Goal: Information Seeking & Learning: Learn about a topic

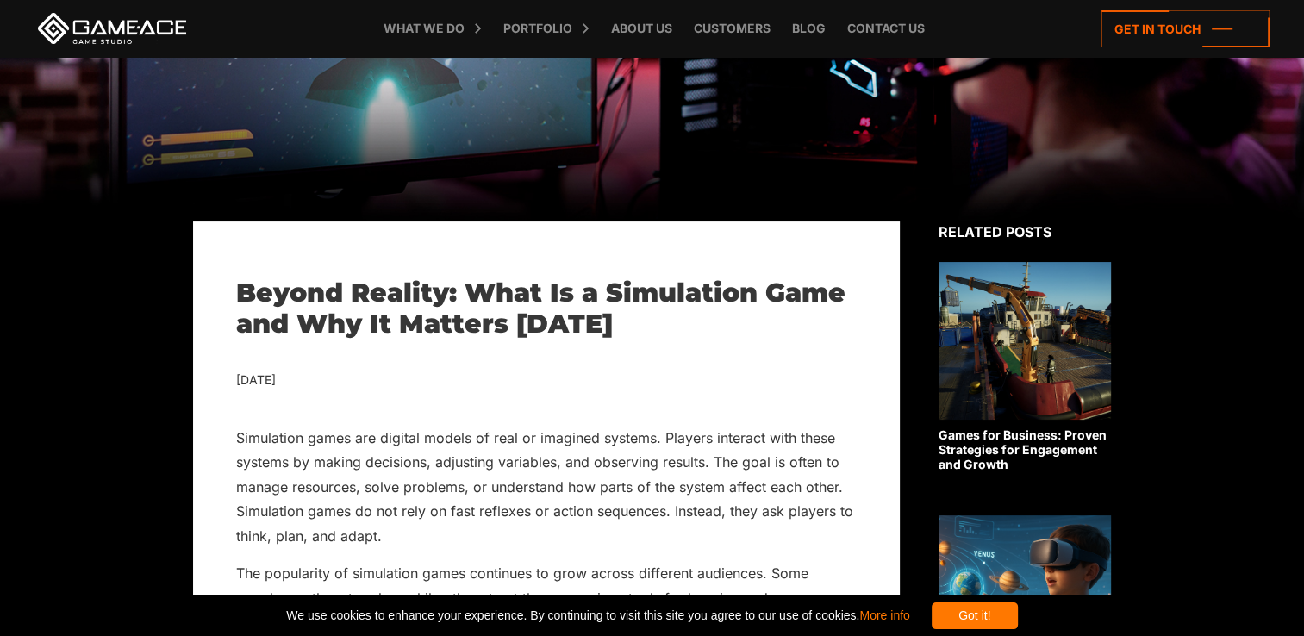
scroll to position [259, 0]
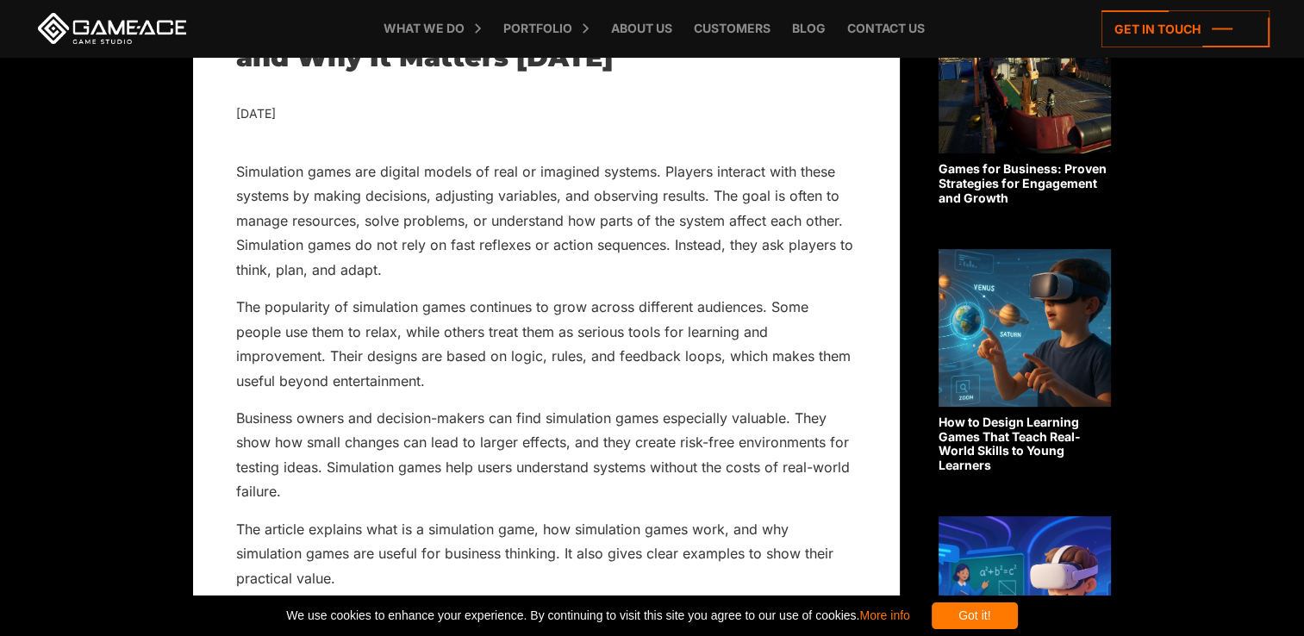
scroll to position [517, 0]
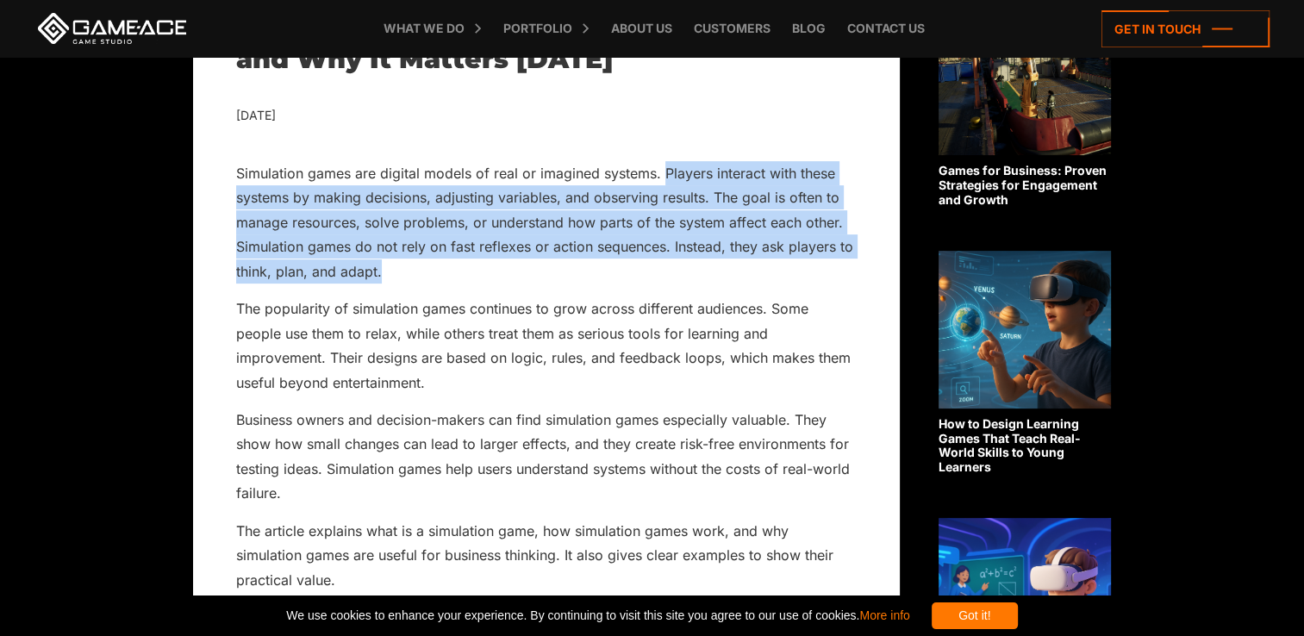
drag, startPoint x: 665, startPoint y: 170, endPoint x: 857, endPoint y: 262, distance: 213.2
copy p "Players interact with these systems by making decisions, adjusting variables, a…"
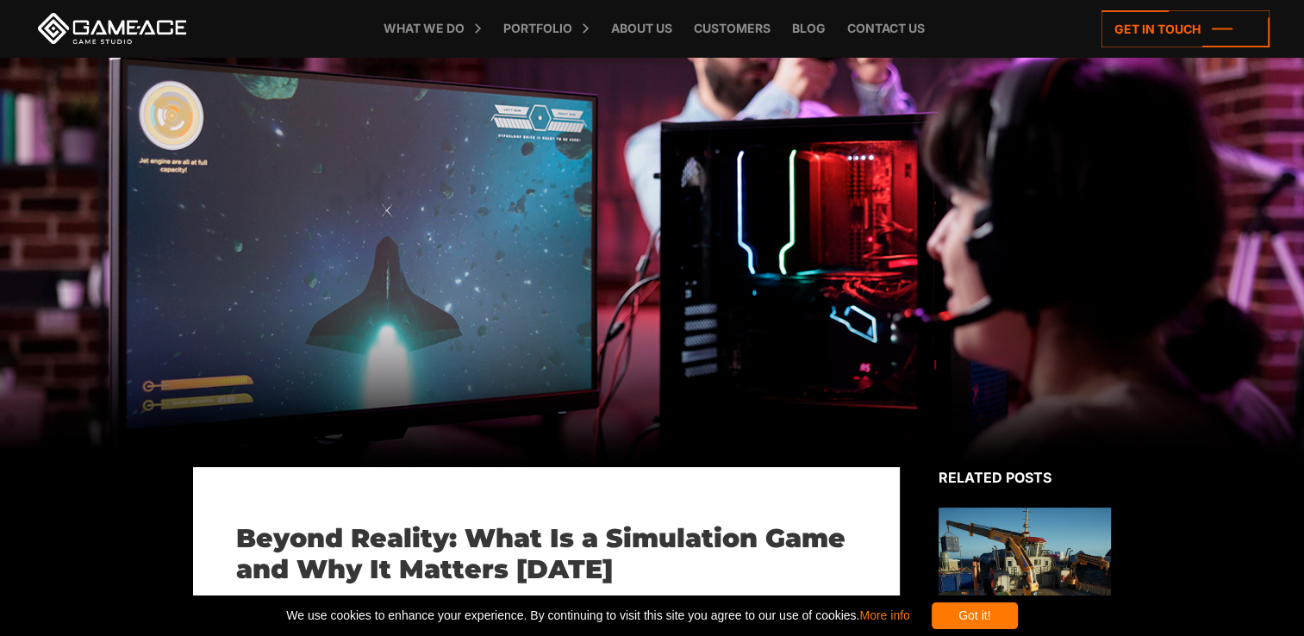
scroll to position [0, 0]
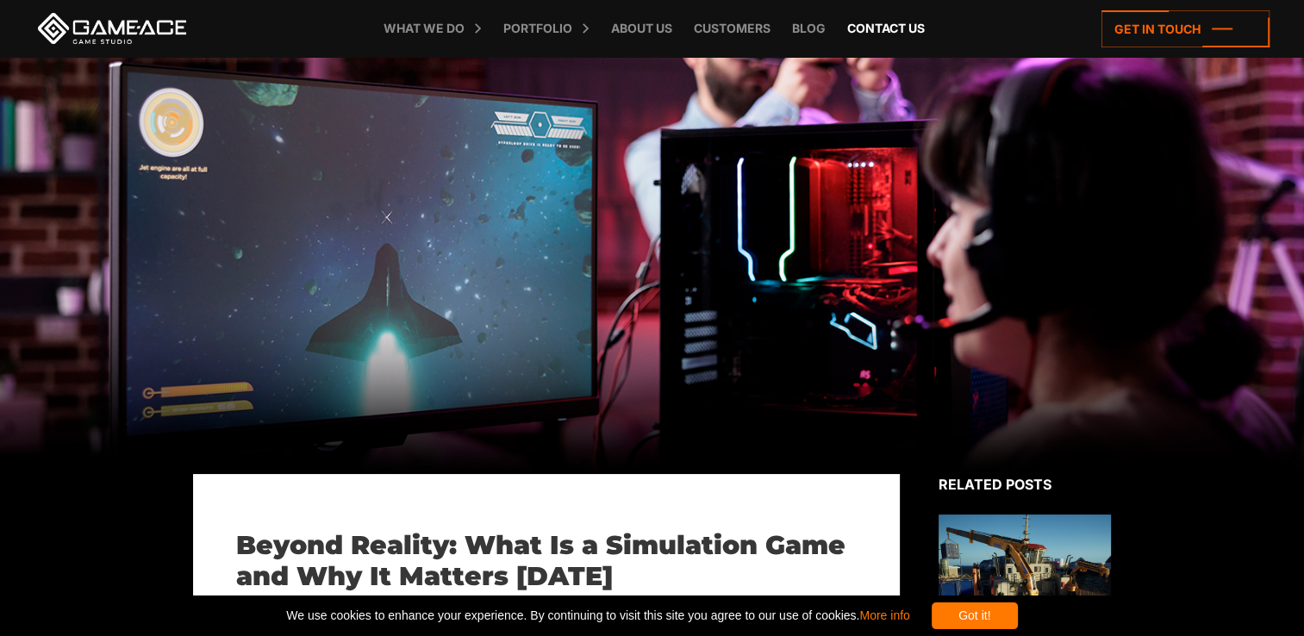
click at [884, 25] on link "Contact us" at bounding box center [886, 28] width 95 height 57
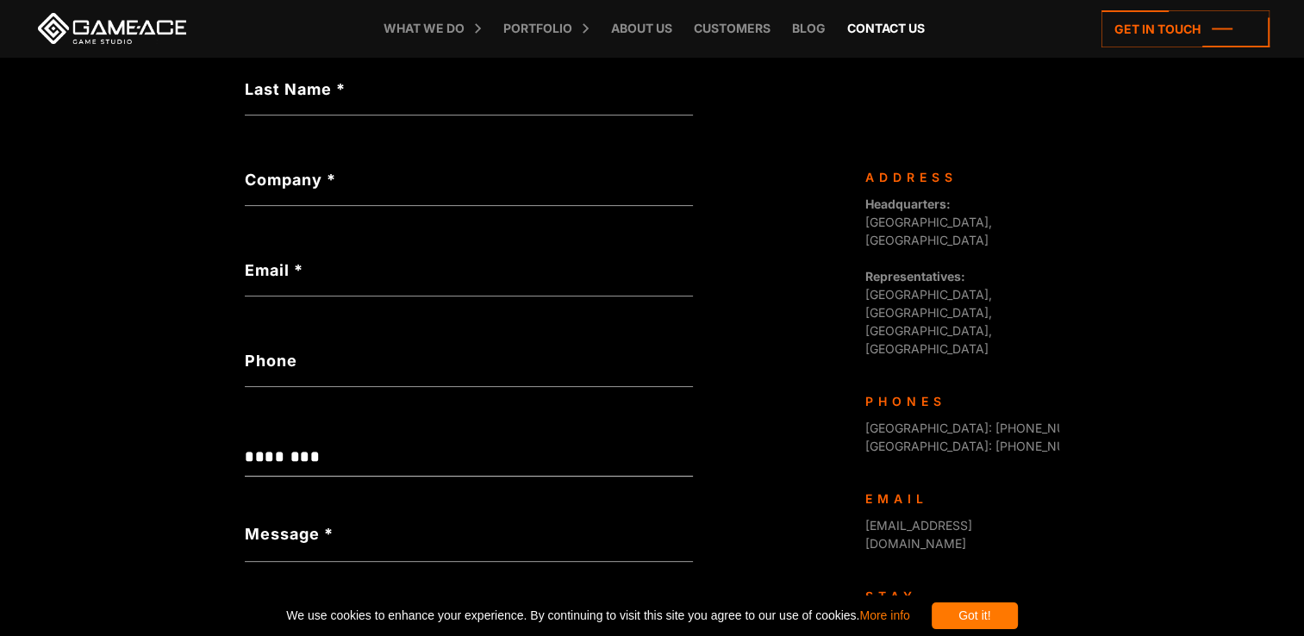
scroll to position [174, 0]
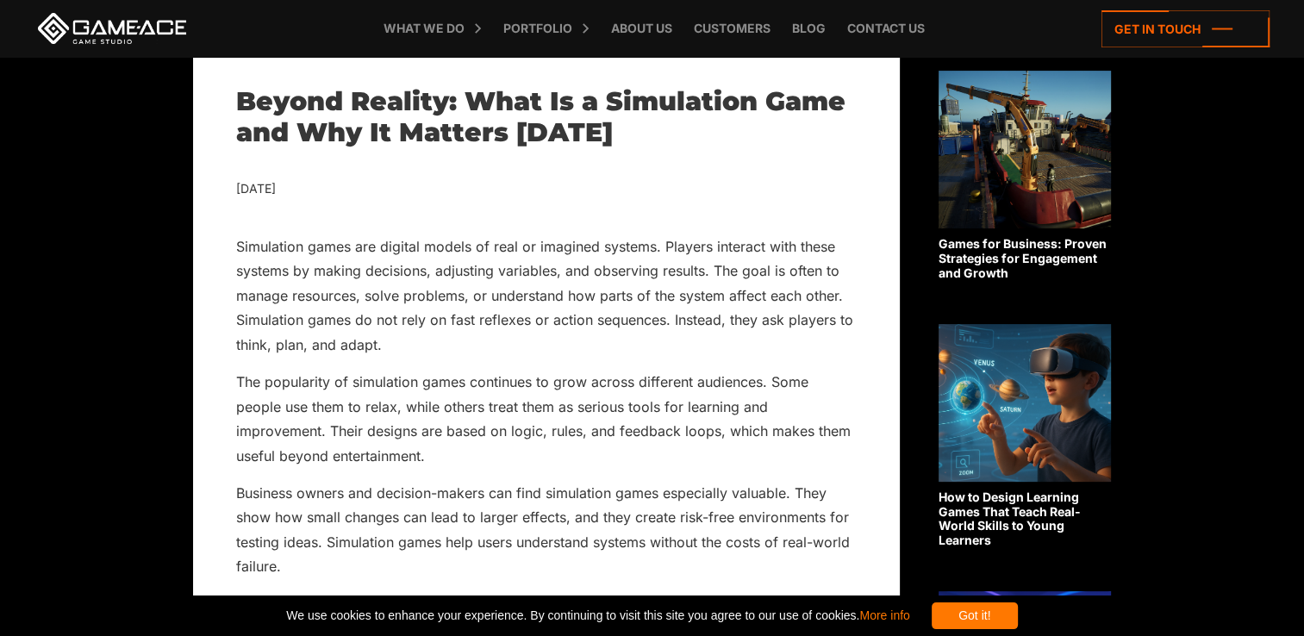
scroll to position [315, 0]
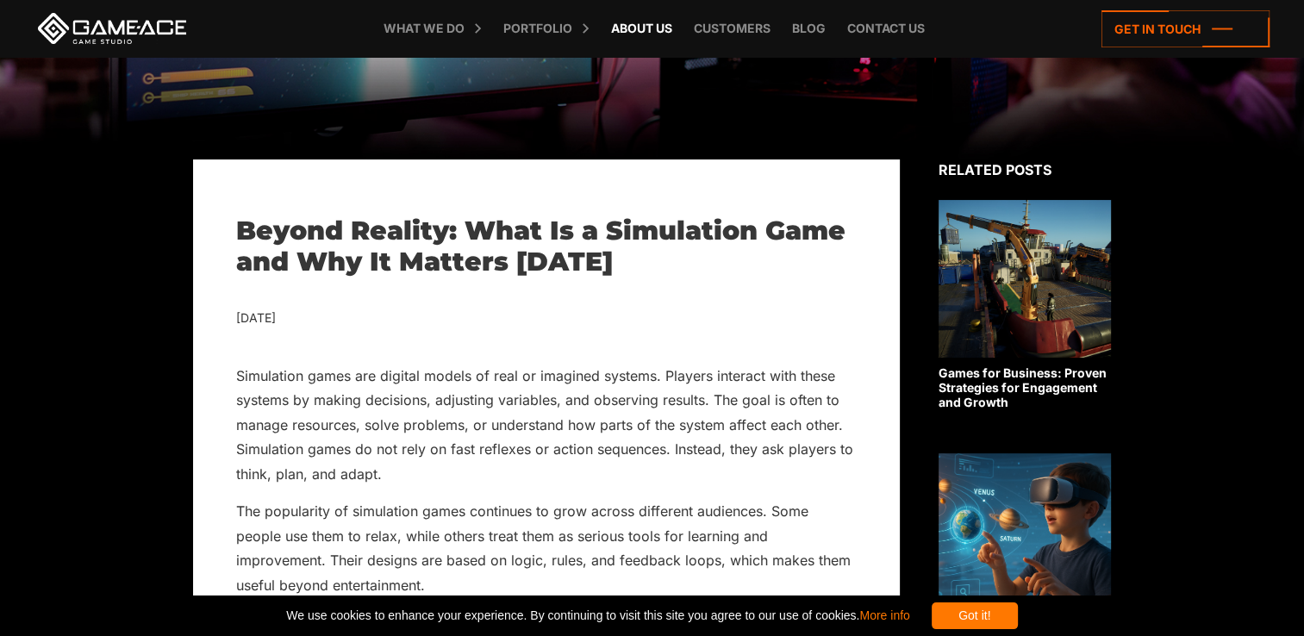
click at [631, 31] on link "About Us" at bounding box center [642, 28] width 78 height 57
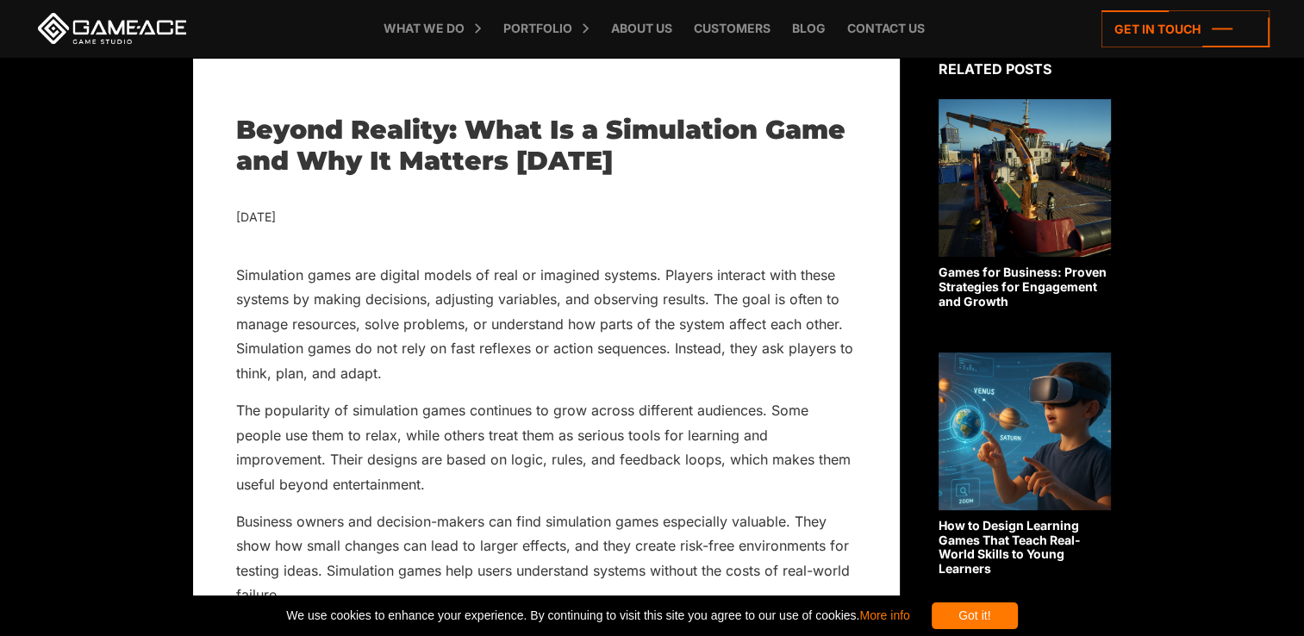
scroll to position [401, 0]
